Goal: Transaction & Acquisition: Purchase product/service

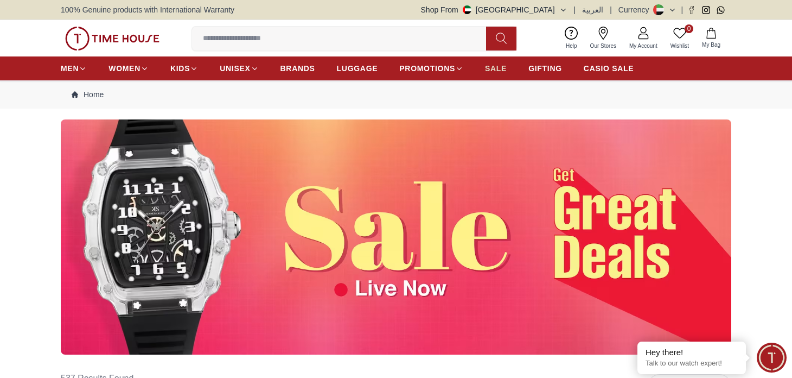
click at [500, 65] on span "SALE" at bounding box center [496, 68] width 22 height 11
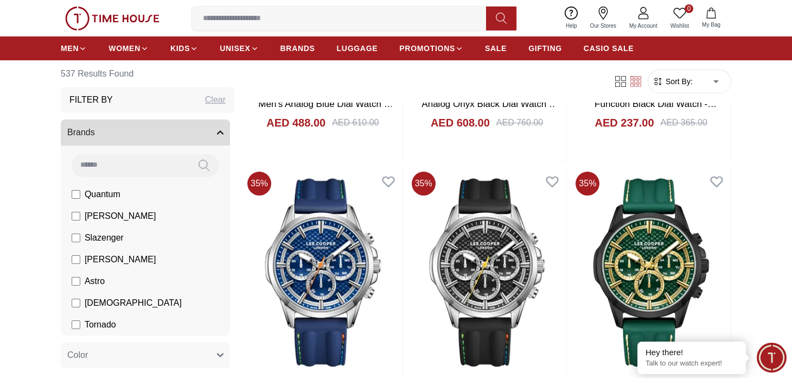
scroll to position [1573, 0]
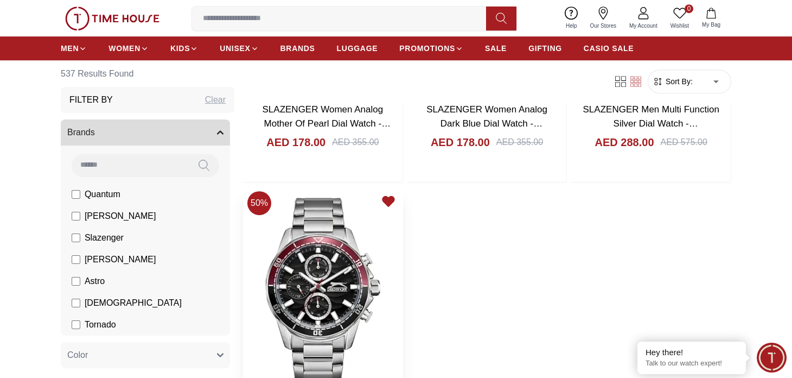
scroll to position [4342, 0]
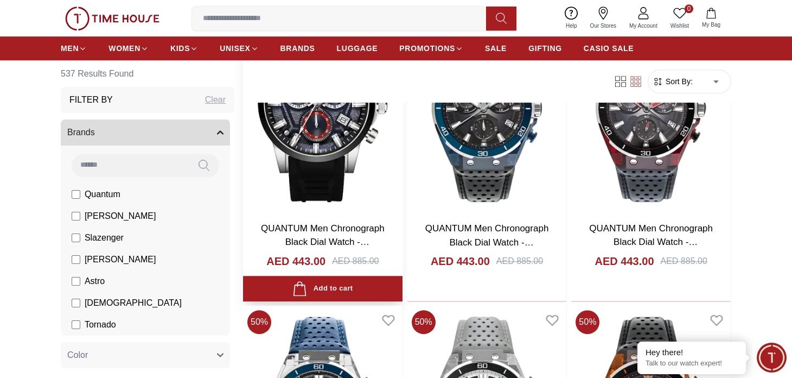
scroll to position [6024, 0]
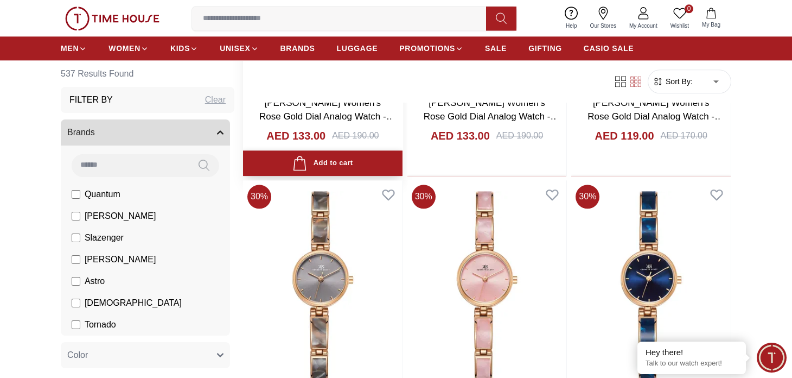
scroll to position [7924, 0]
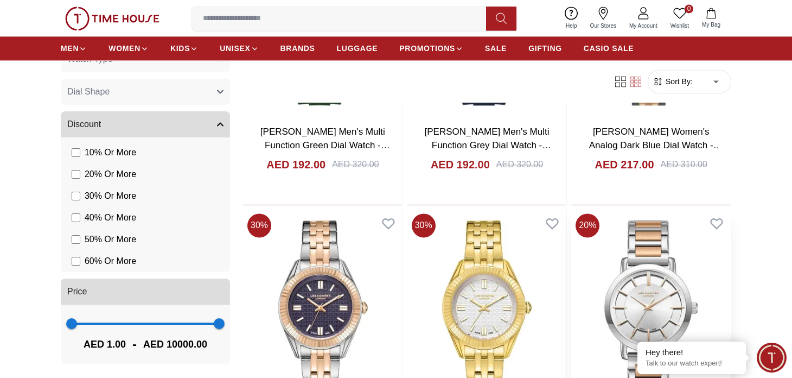
scroll to position [9444, 0]
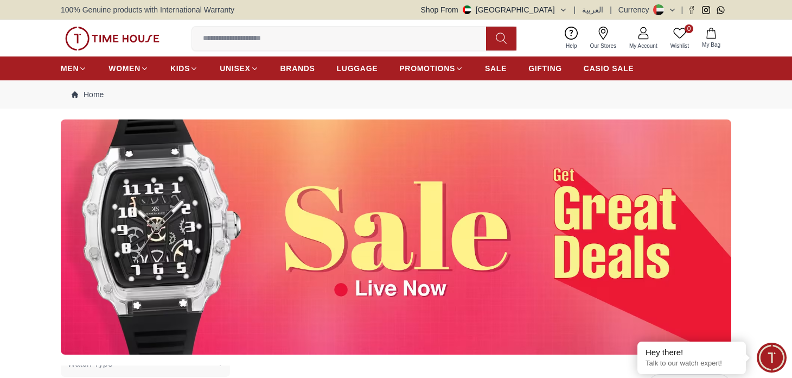
scroll to position [383, 0]
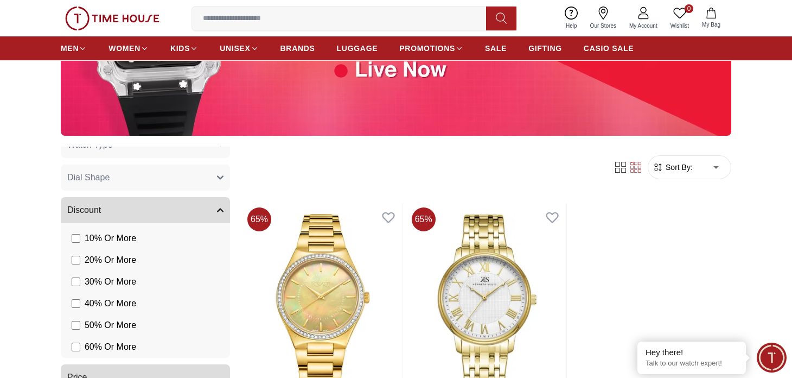
scroll to position [217, 0]
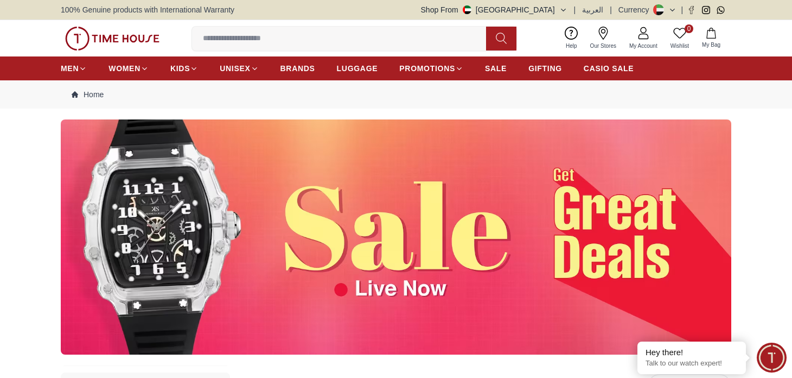
scroll to position [469, 0]
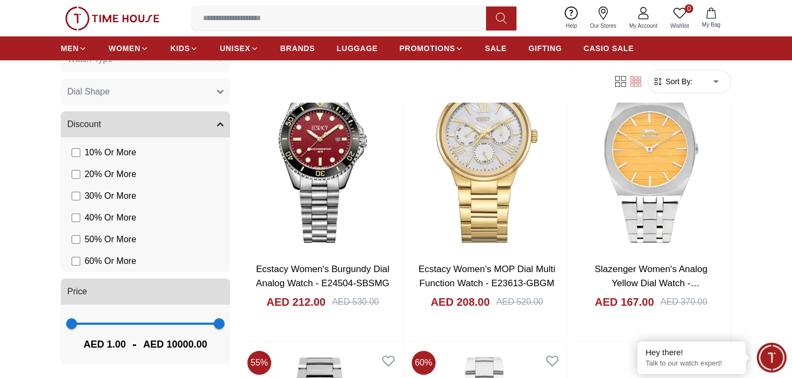
scroll to position [1899, 0]
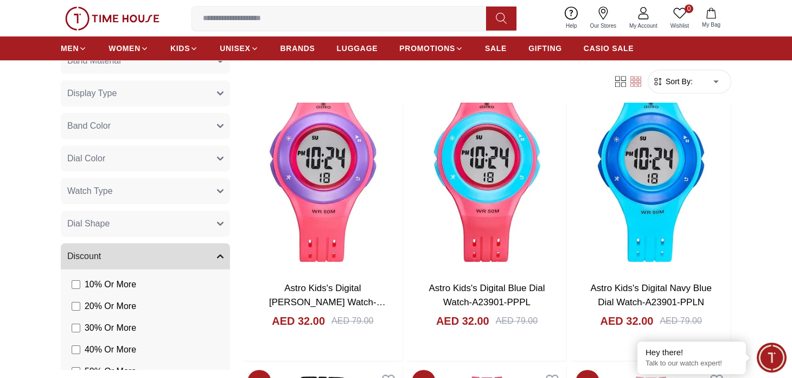
scroll to position [415, 0]
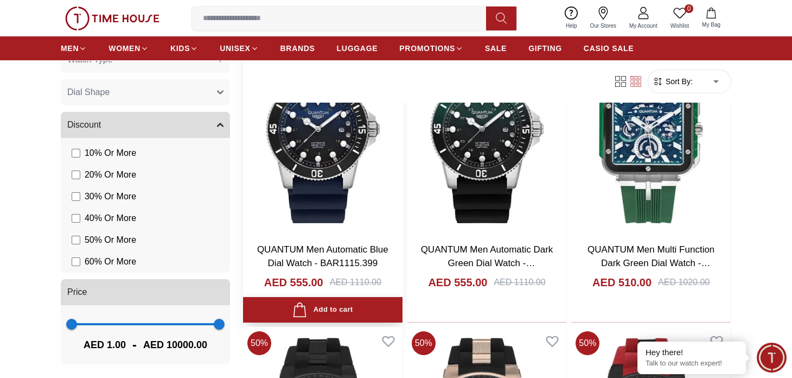
scroll to position [325, 0]
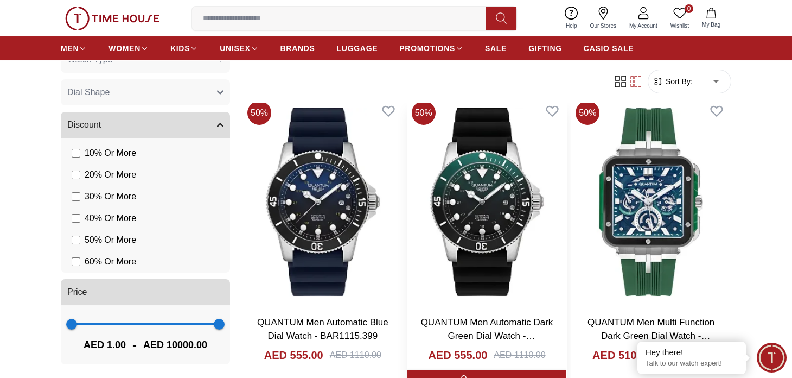
click at [475, 199] on img at bounding box center [488, 202] width 160 height 210
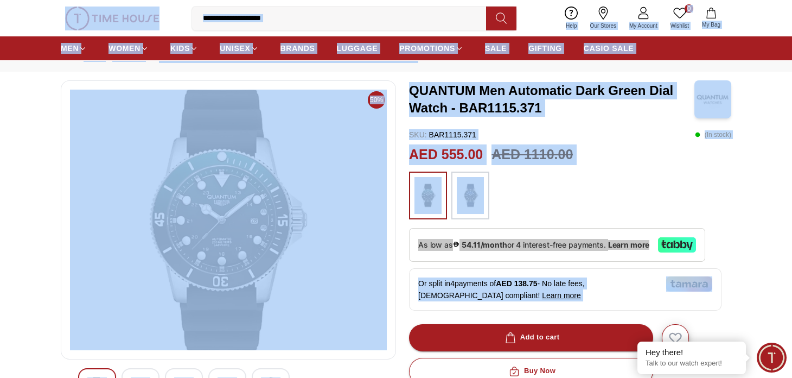
scroll to position [109, 0]
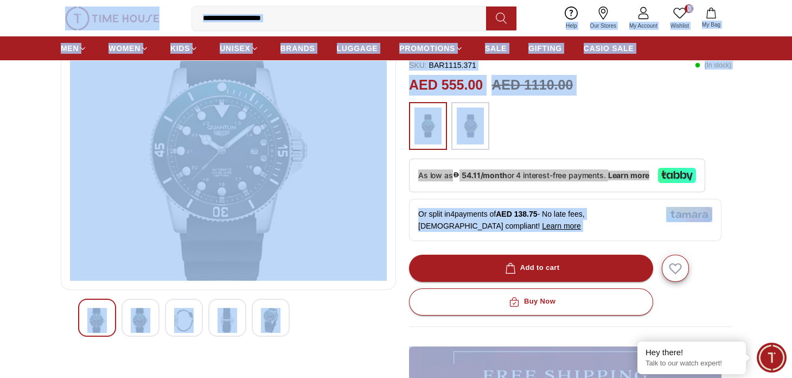
click at [230, 320] on img at bounding box center [228, 320] width 20 height 25
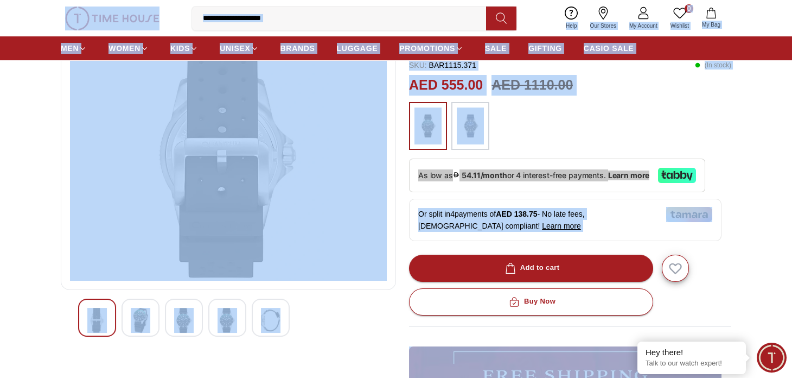
click at [170, 314] on div at bounding box center [184, 318] width 38 height 38
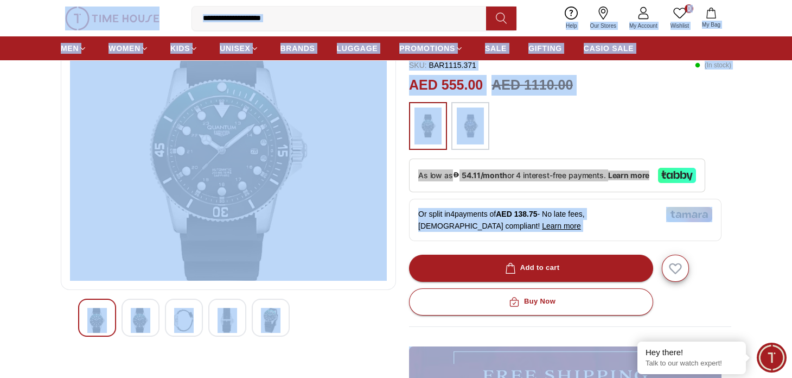
click at [274, 313] on img at bounding box center [271, 320] width 20 height 25
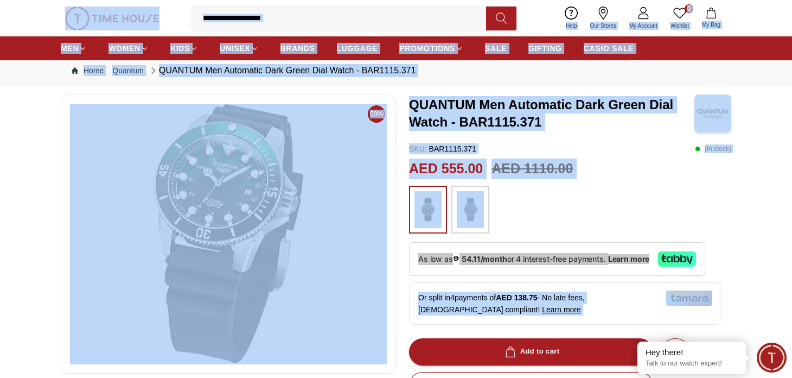
scroll to position [0, 0]
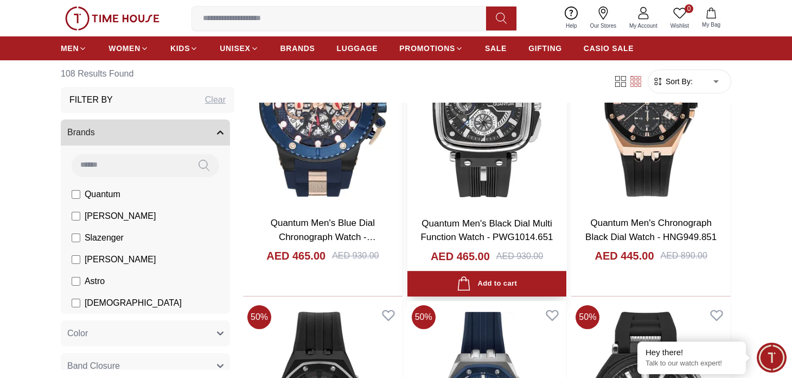
scroll to position [922, 0]
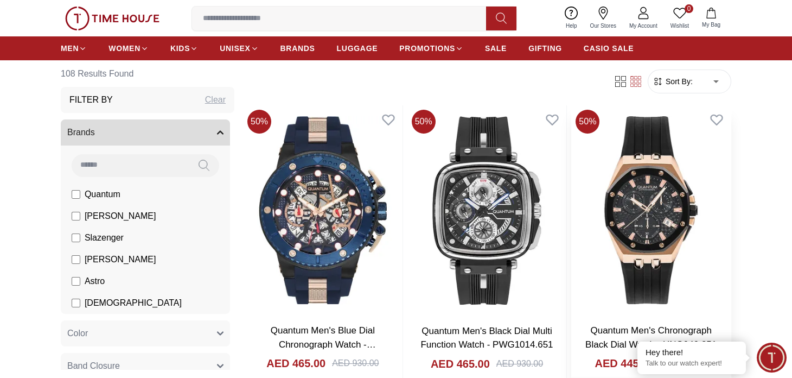
click at [627, 225] on img at bounding box center [652, 210] width 160 height 210
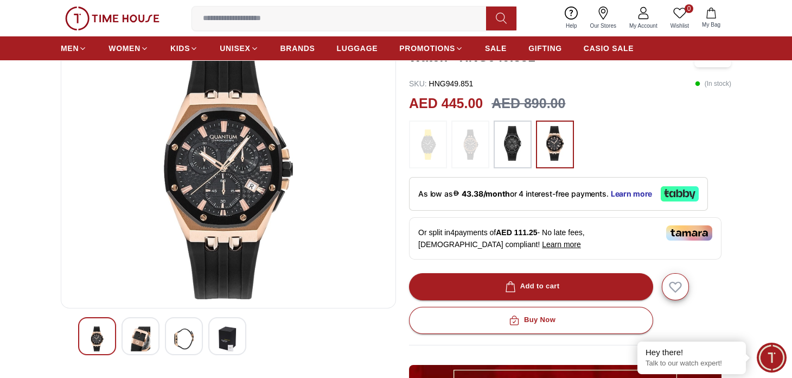
scroll to position [109, 0]
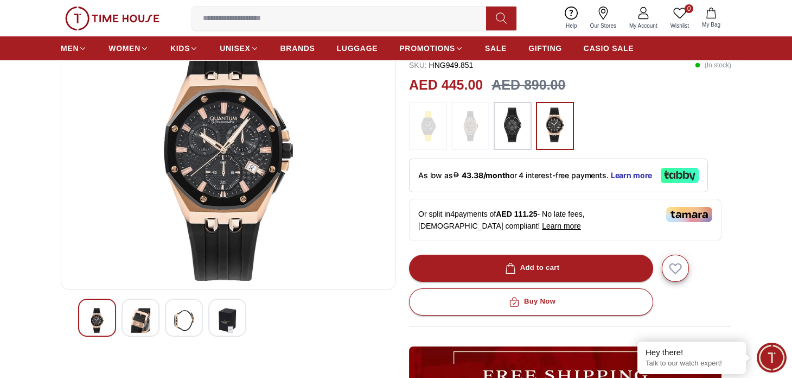
click at [232, 322] on img at bounding box center [228, 320] width 20 height 25
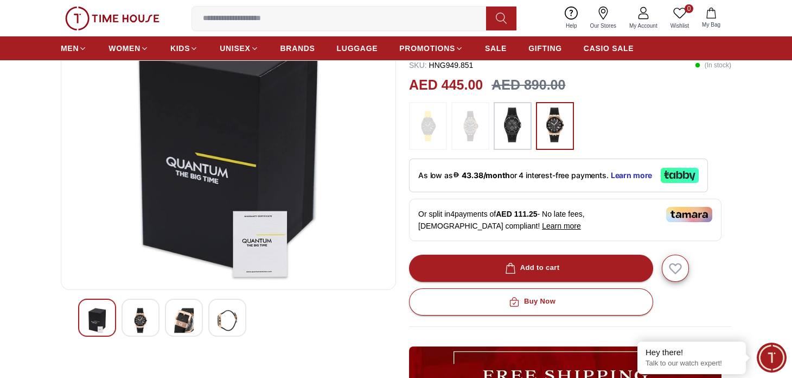
click at [198, 322] on div at bounding box center [184, 318] width 38 height 38
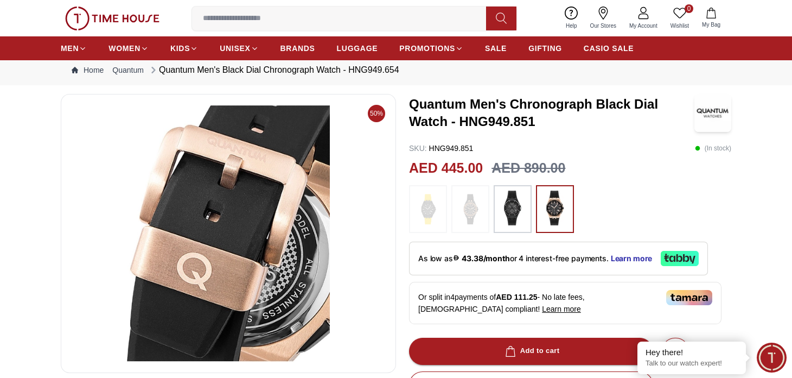
scroll to position [0, 0]
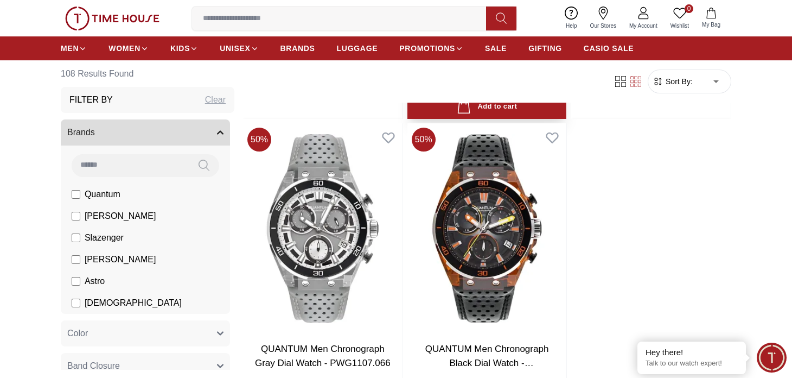
scroll to position [2116, 0]
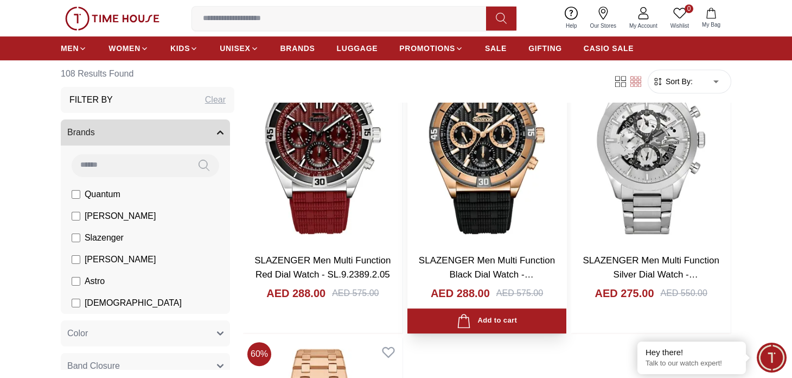
scroll to position [4179, 0]
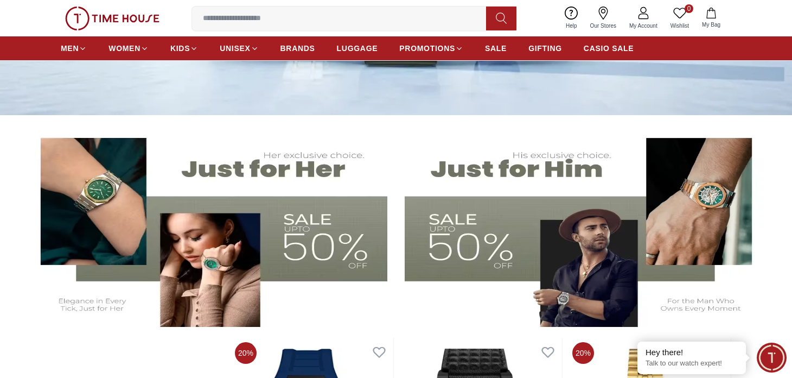
scroll to position [271, 0]
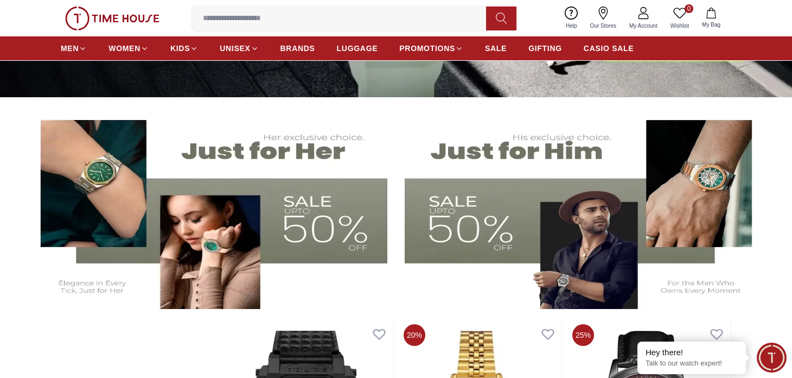
click at [501, 148] on img at bounding box center [585, 208] width 361 height 201
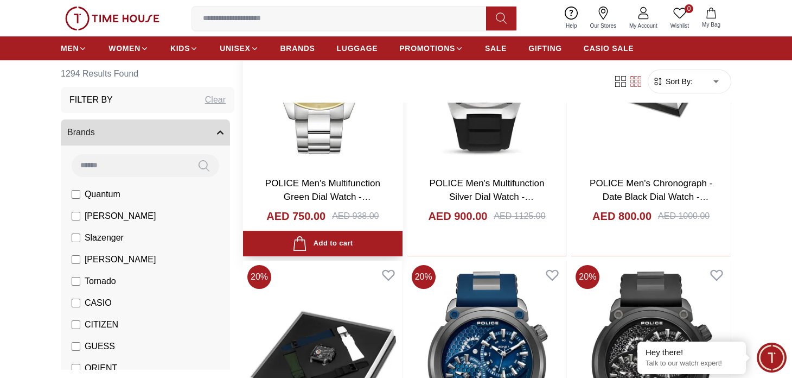
scroll to position [1520, 0]
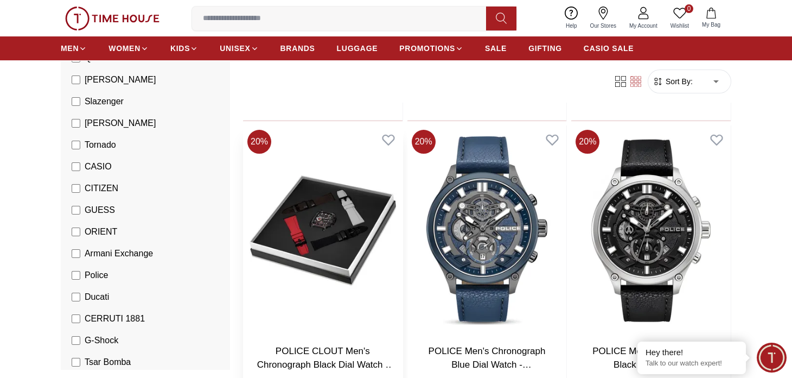
scroll to position [325, 0]
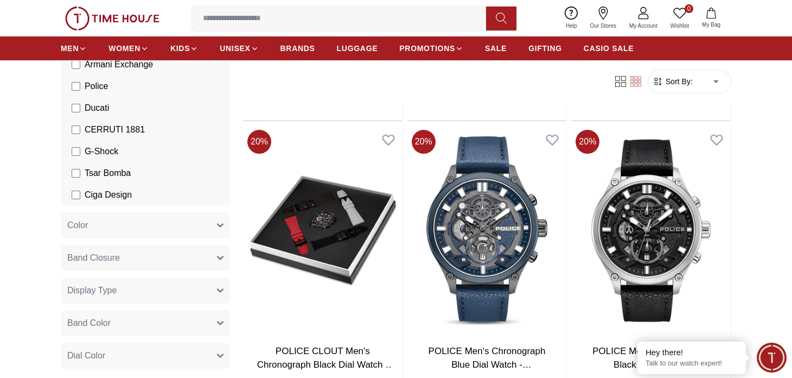
scroll to position [2157, 0]
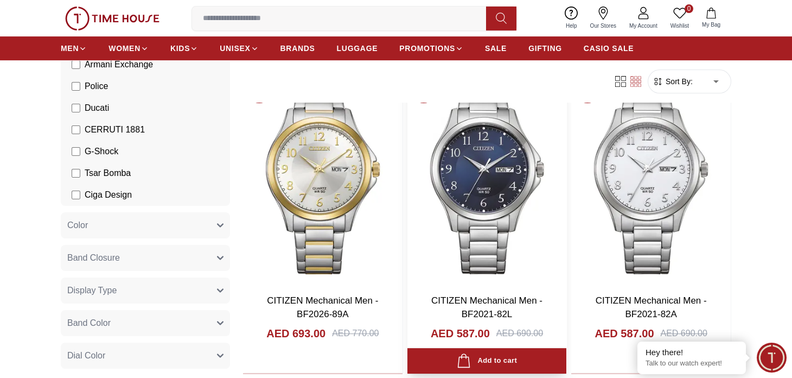
scroll to position [2808, 0]
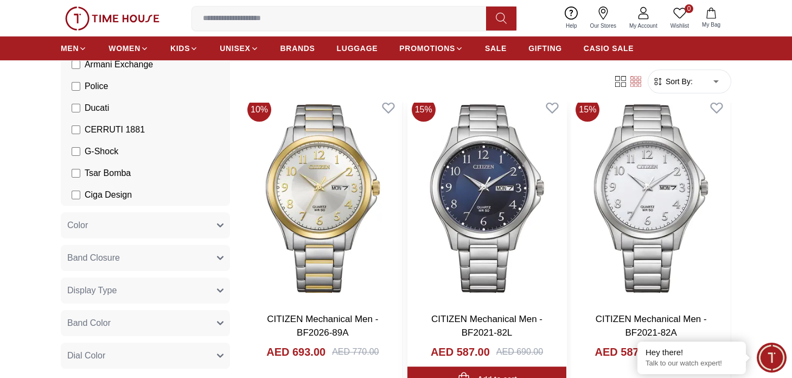
click at [512, 173] on img at bounding box center [488, 198] width 160 height 210
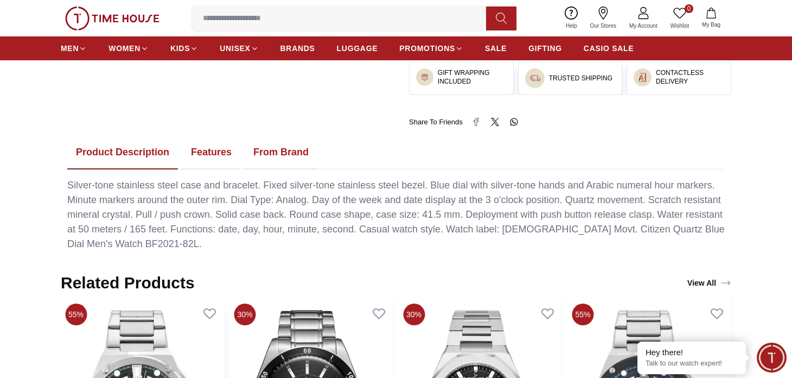
scroll to position [706, 0]
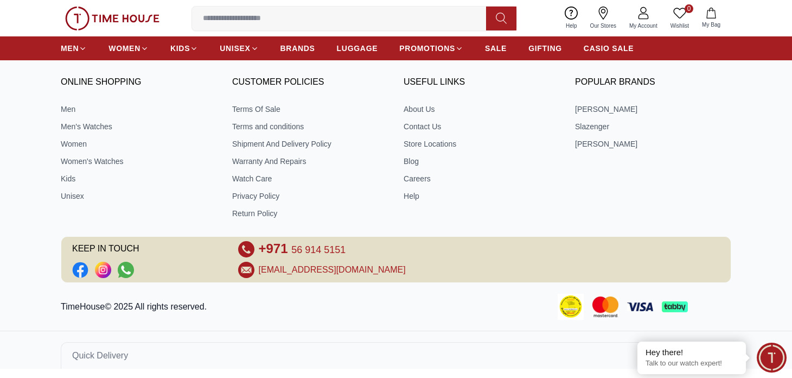
scroll to position [4477, 0]
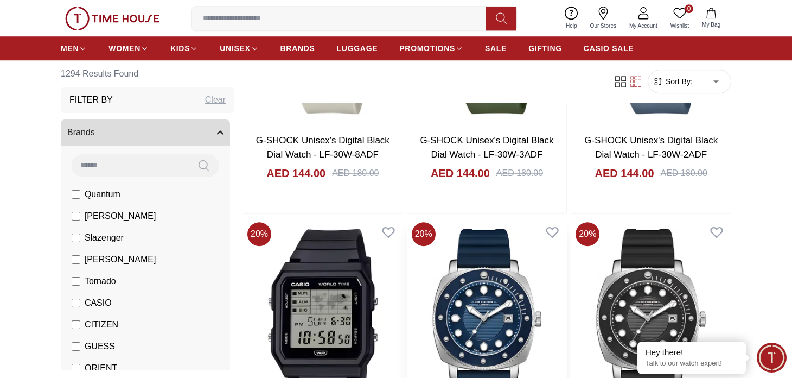
scroll to position [4965, 0]
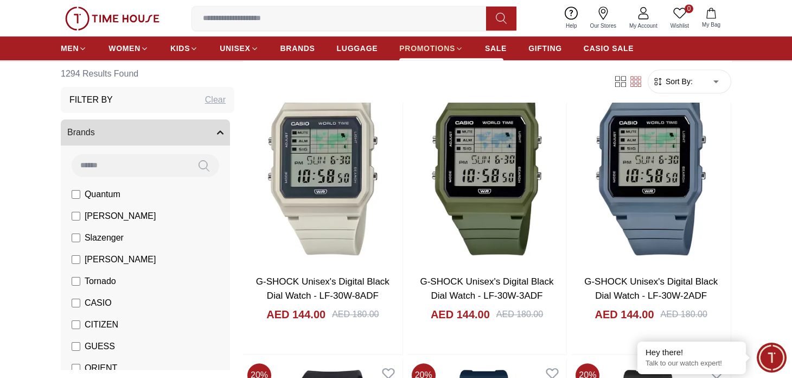
click at [433, 46] on span "PROMOTIONS" at bounding box center [427, 48] width 56 height 11
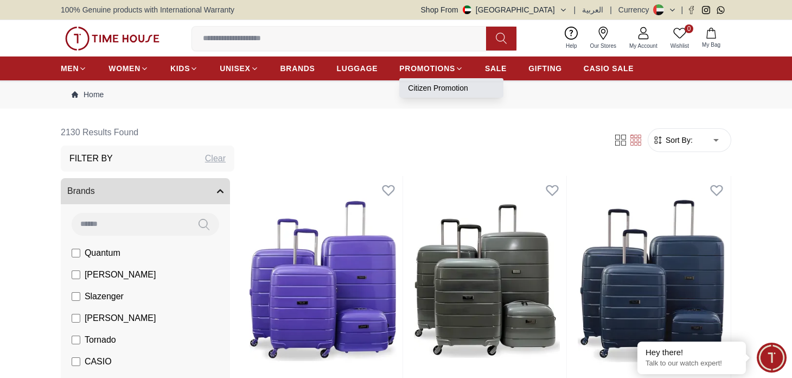
click at [418, 84] on link "Citizen Promotion" at bounding box center [451, 88] width 87 height 11
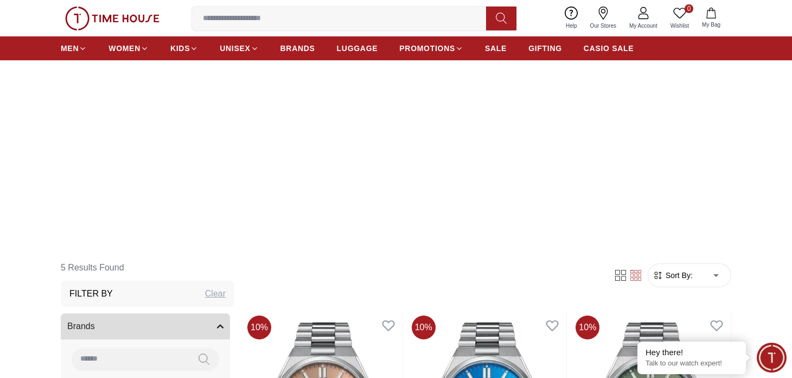
scroll to position [108, 0]
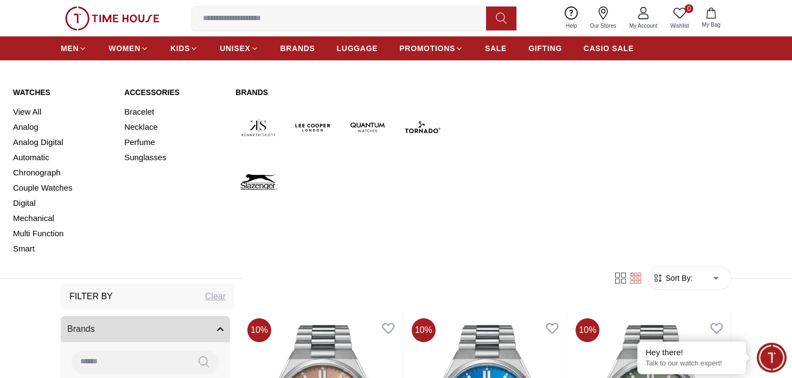
click at [316, 120] on img at bounding box center [313, 127] width 46 height 46
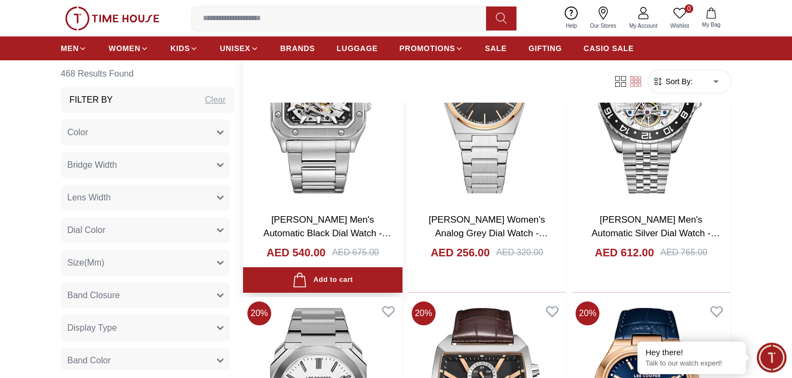
scroll to position [1954, 0]
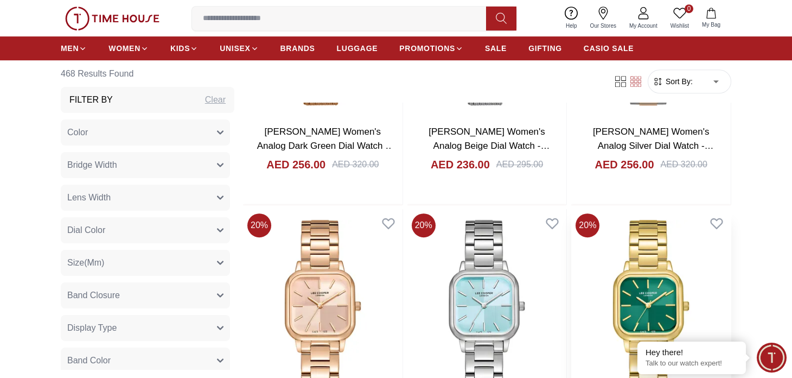
scroll to position [3799, 0]
